Goal: Obtain resource: Download file/media

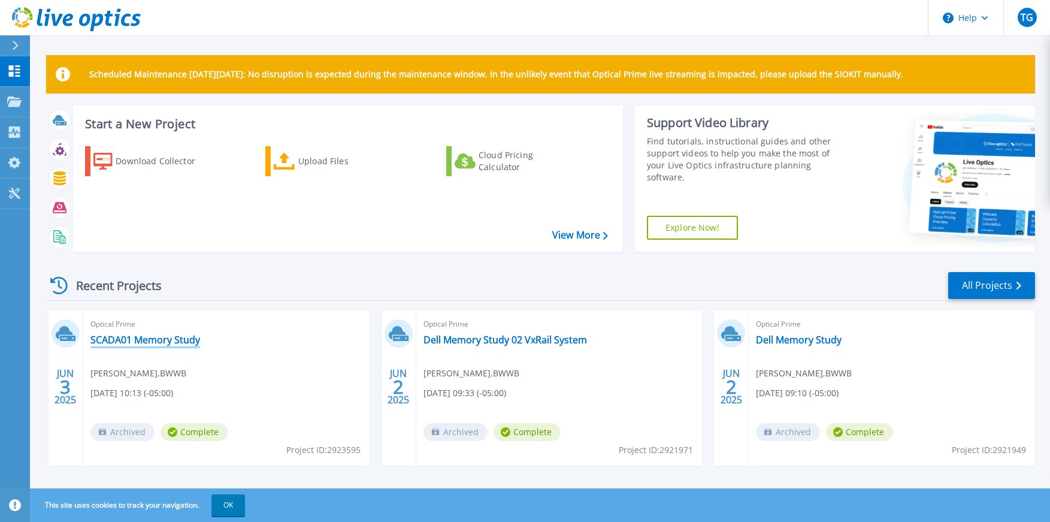
click at [131, 342] on link "SCADA01 Memory Study" at bounding box center [145, 340] width 110 height 12
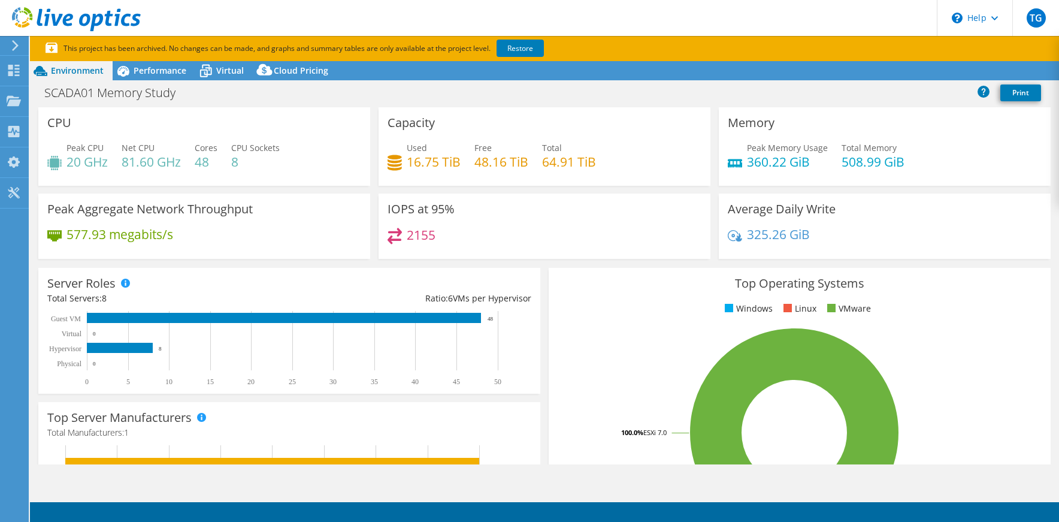
select select "USD"
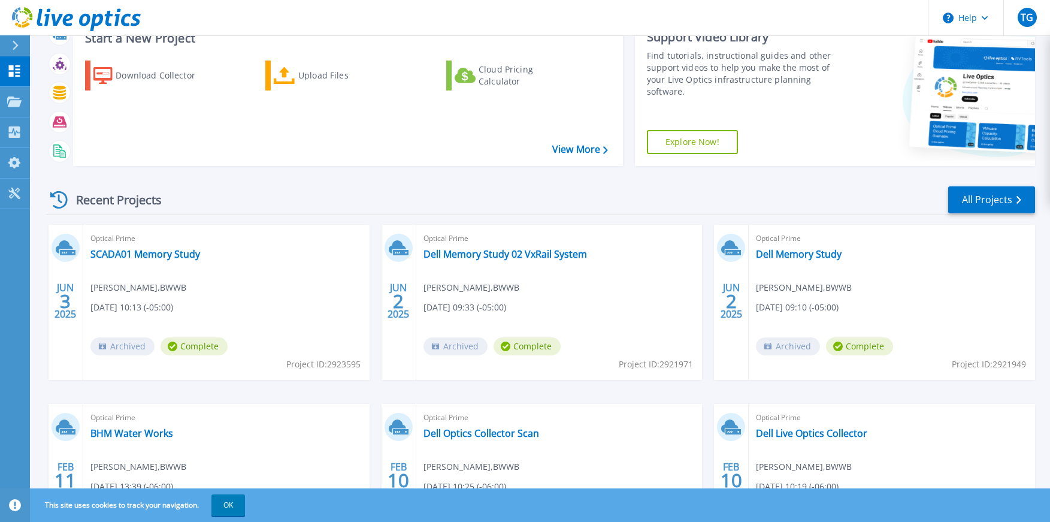
scroll to position [192, 0]
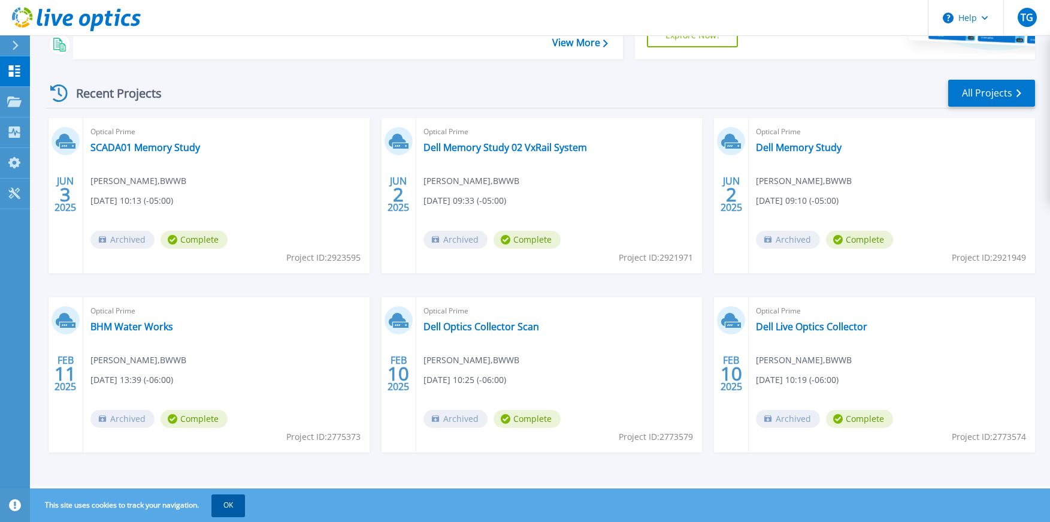
click at [232, 510] on button "OK" at bounding box center [229, 505] width 34 height 22
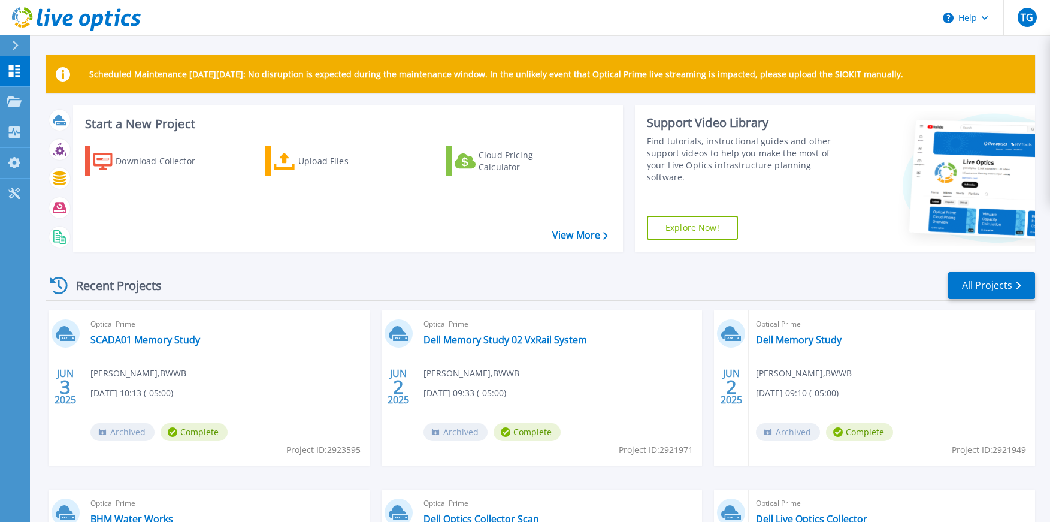
scroll to position [60, 0]
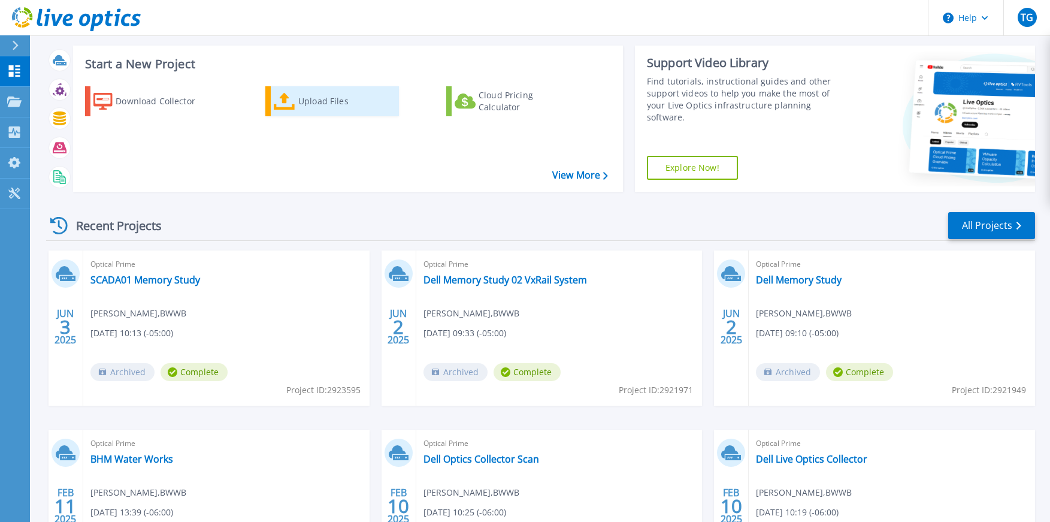
click at [318, 100] on div "Upload Files" at bounding box center [346, 101] width 96 height 24
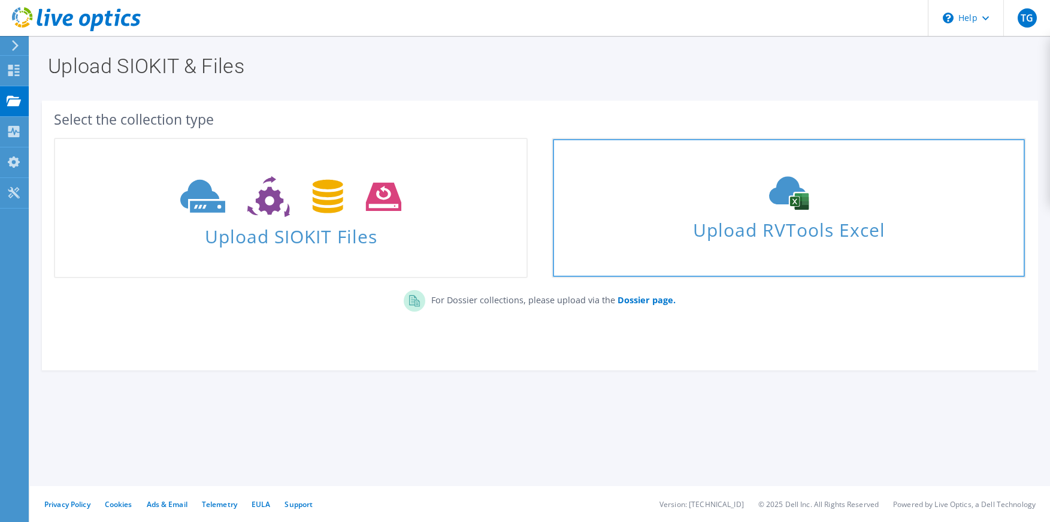
click at [756, 210] on div "Upload RVTools Excel" at bounding box center [789, 208] width 472 height 64
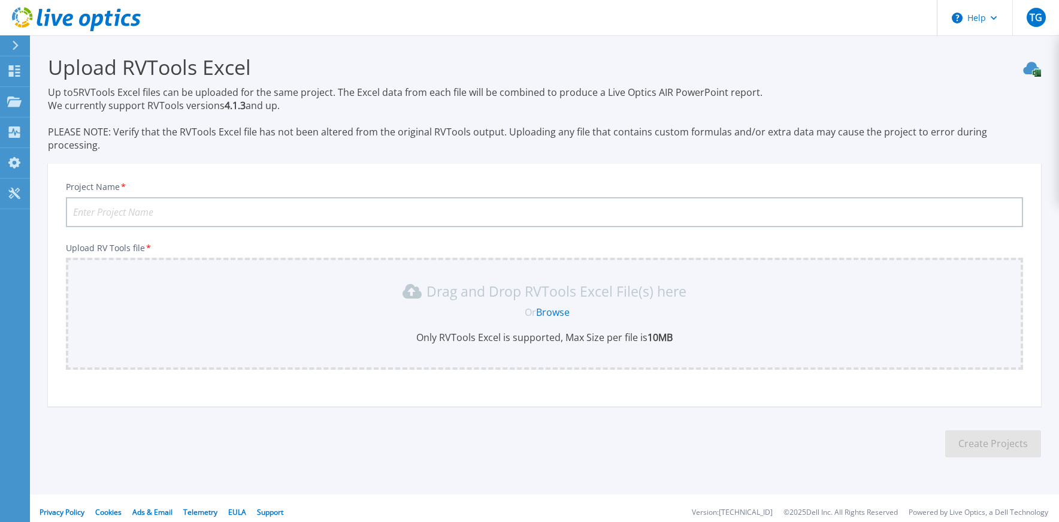
click at [123, 197] on input "Project Name *" at bounding box center [544, 212] width 957 height 30
type input "SCADA01"
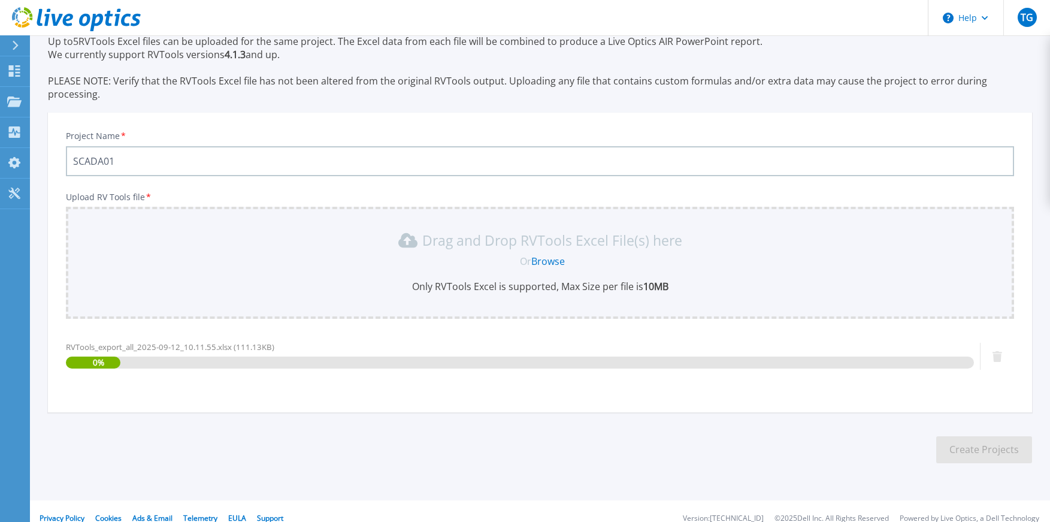
scroll to position [52, 0]
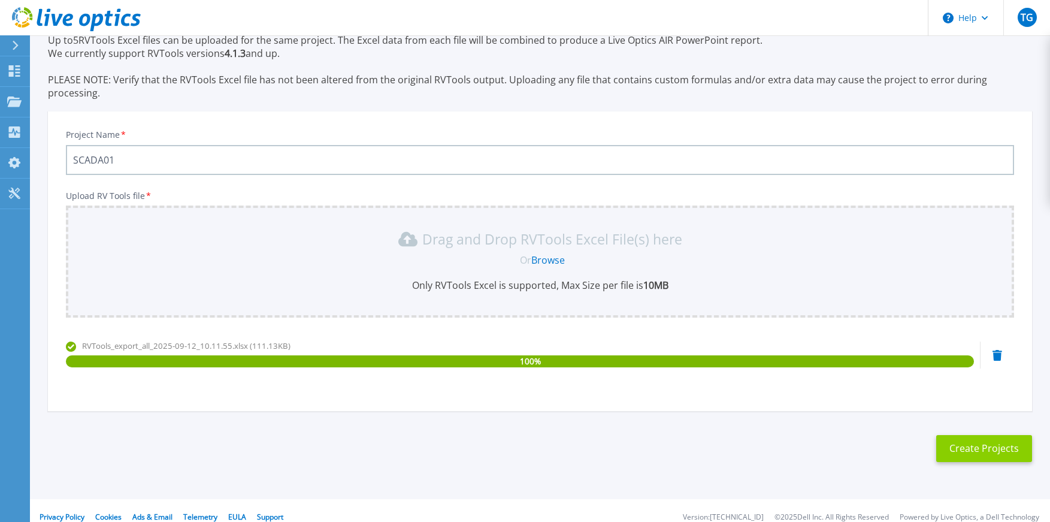
click at [953, 436] on button "Create Projects" at bounding box center [985, 448] width 96 height 27
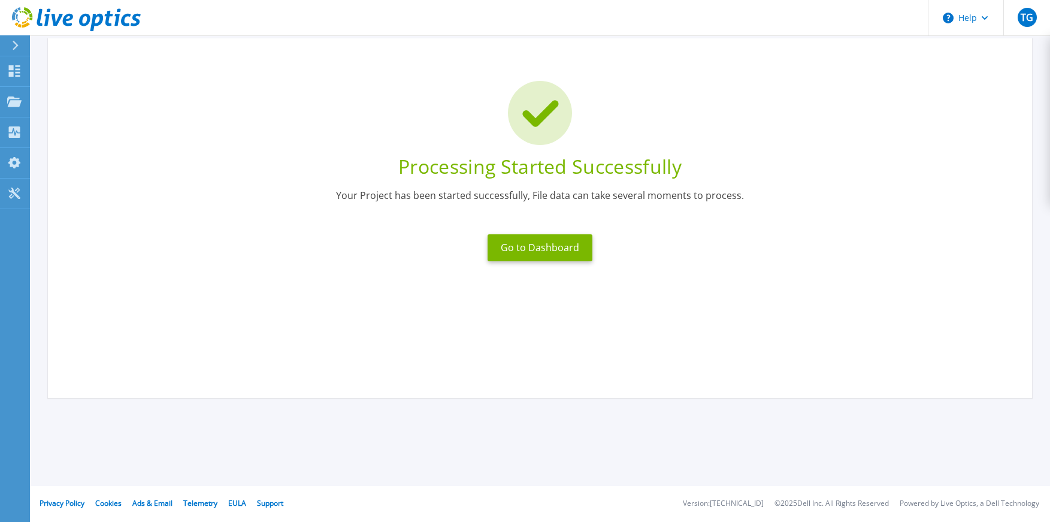
scroll to position [47, 0]
click at [543, 253] on button "Go to Dashboard" at bounding box center [540, 247] width 105 height 27
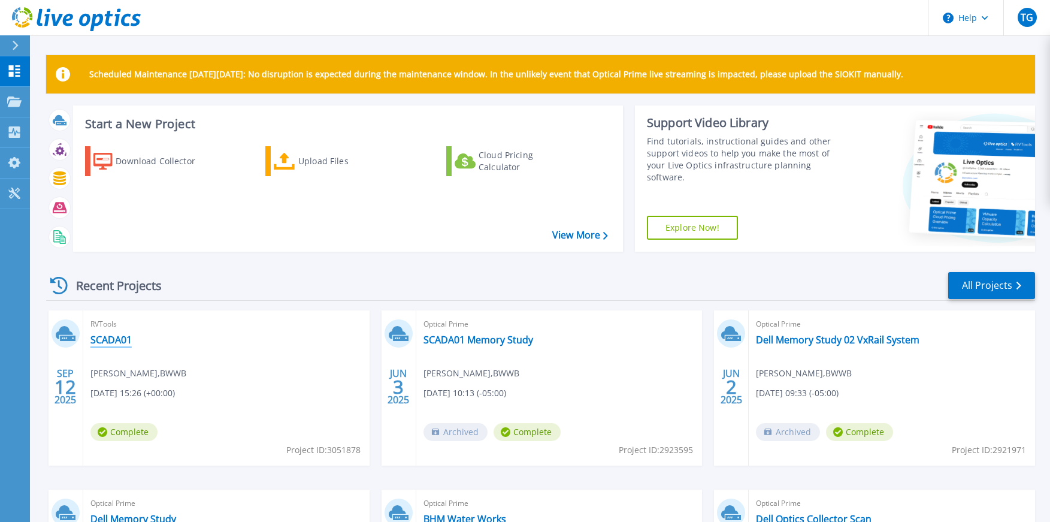
click at [103, 336] on link "SCADA01" at bounding box center [110, 340] width 41 height 12
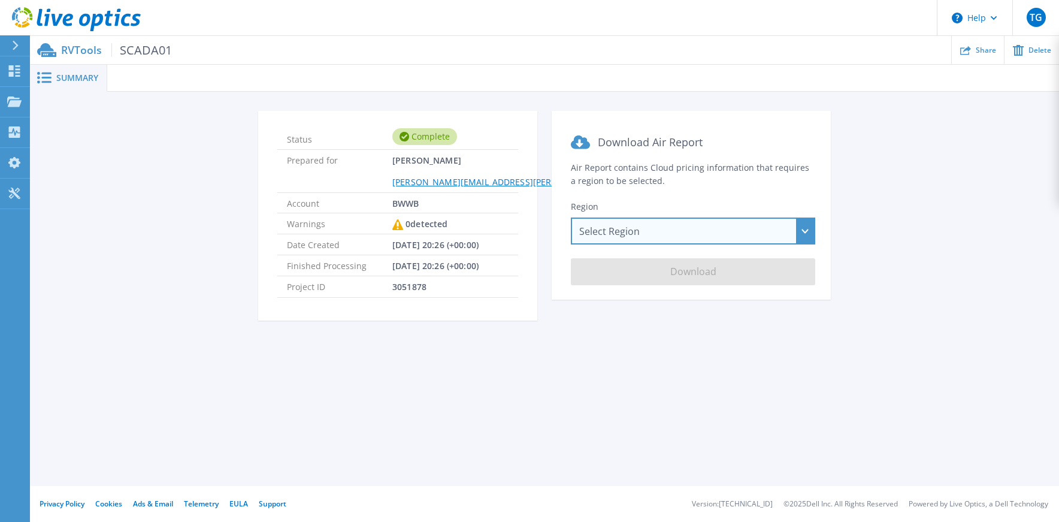
click at [638, 240] on div "Select Region Asia Pacific (Hong Kong) Asia Pacific (Mumbai) Asia Pacific (Seou…" at bounding box center [693, 230] width 244 height 27
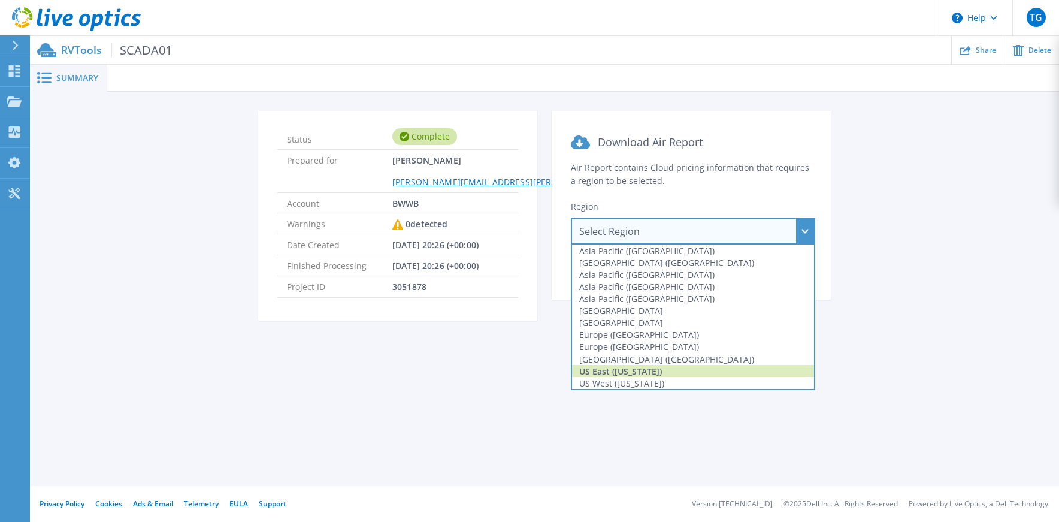
click at [615, 374] on div "US East ([US_STATE])" at bounding box center [693, 371] width 242 height 12
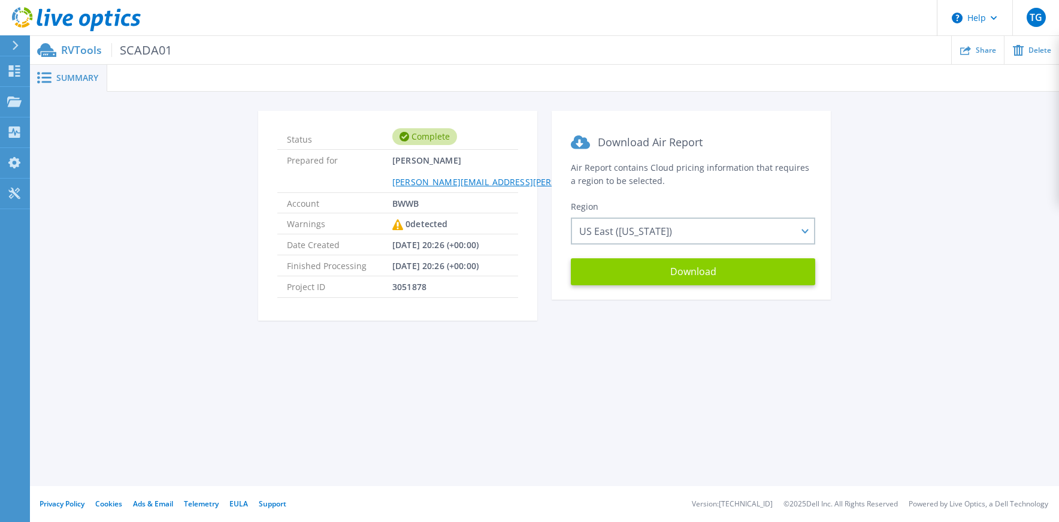
click at [685, 277] on button "Download" at bounding box center [693, 271] width 244 height 27
click at [62, 50] on p "RVTools SCADA01" at bounding box center [116, 50] width 111 height 14
click at [66, 77] on span "Summary" at bounding box center [77, 78] width 42 height 8
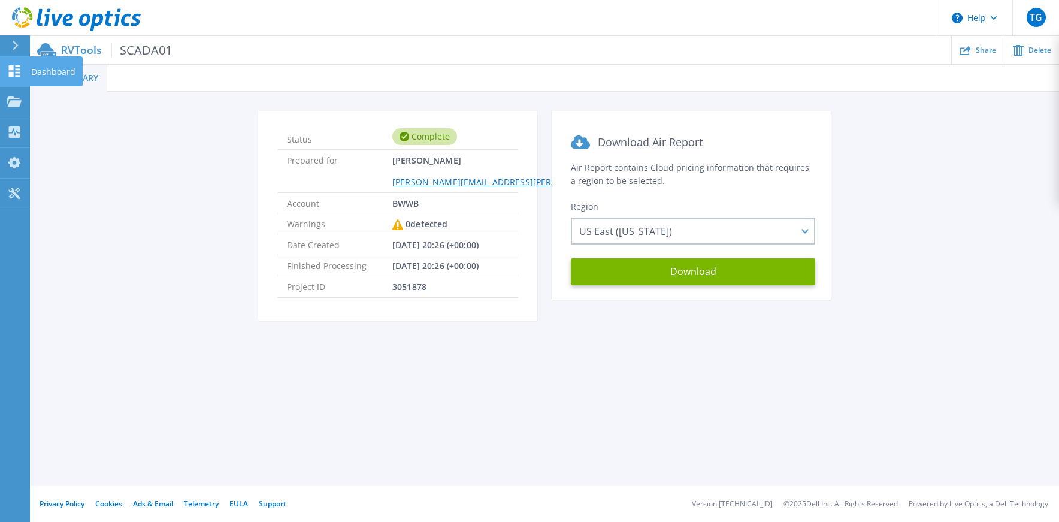
click at [17, 71] on icon at bounding box center [14, 70] width 14 height 11
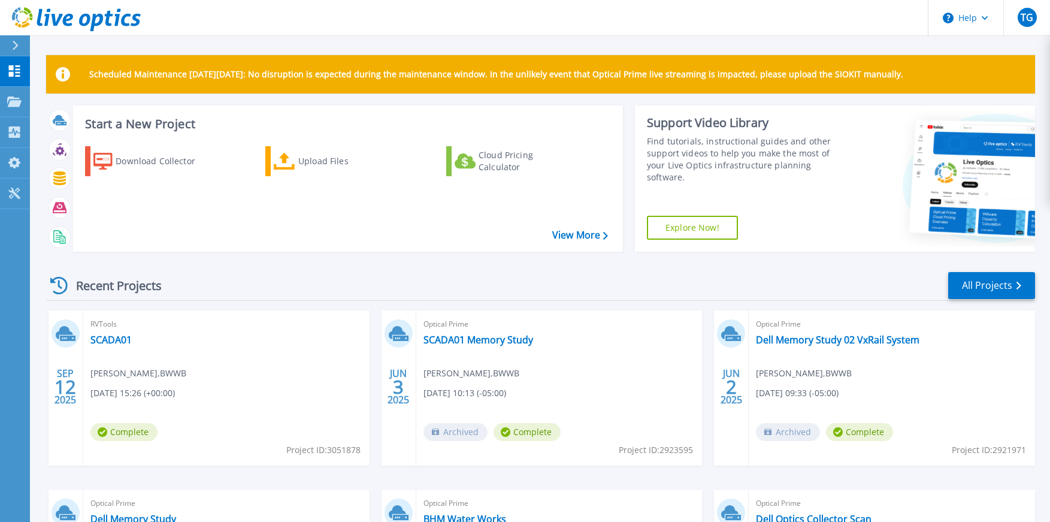
click at [523, 430] on span "Complete" at bounding box center [527, 432] width 67 height 18
click at [463, 336] on link "SCADA01 Memory Study" at bounding box center [479, 340] width 110 height 12
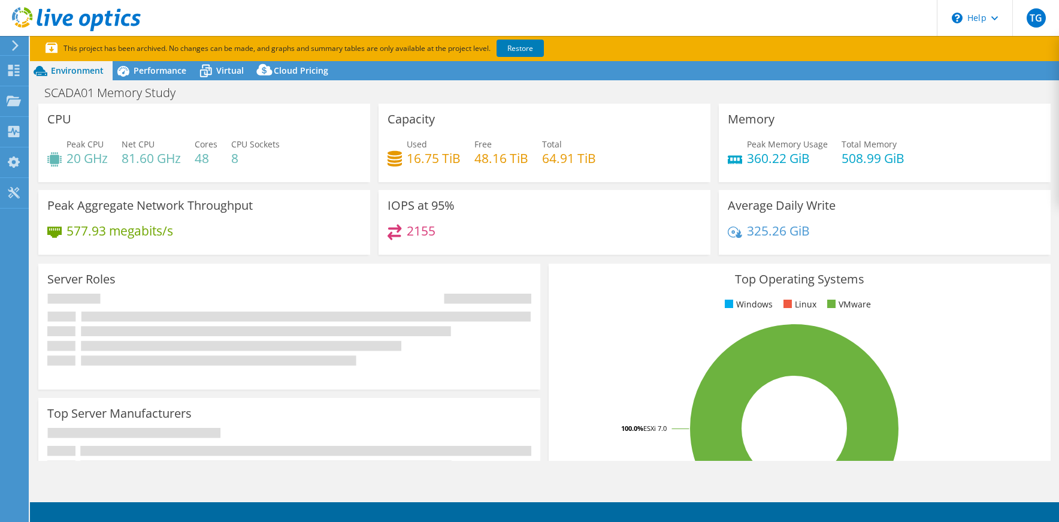
select select "USD"
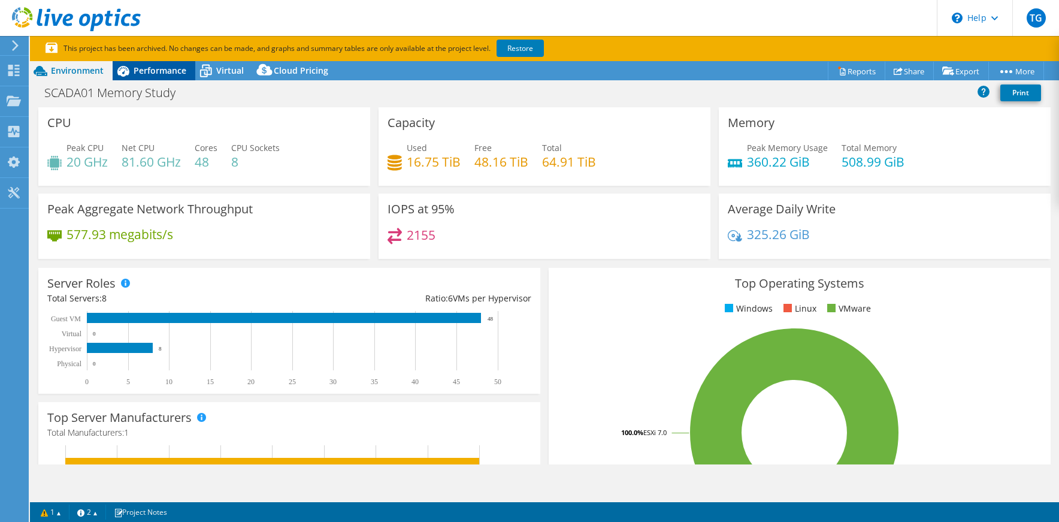
click at [163, 71] on span "Performance" at bounding box center [160, 70] width 53 height 11
